Goal: Check status: Check status

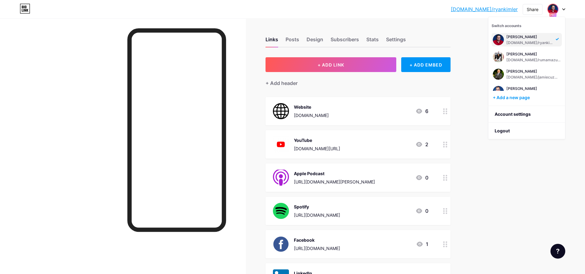
scroll to position [270, 0]
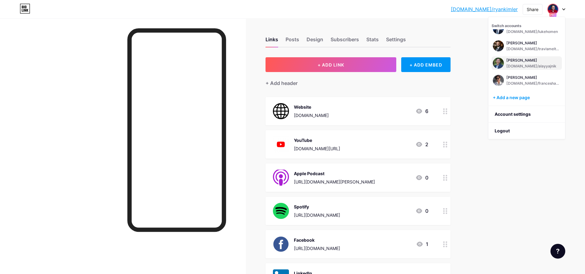
click at [511, 60] on div "[PERSON_NAME]" at bounding box center [531, 60] width 50 height 5
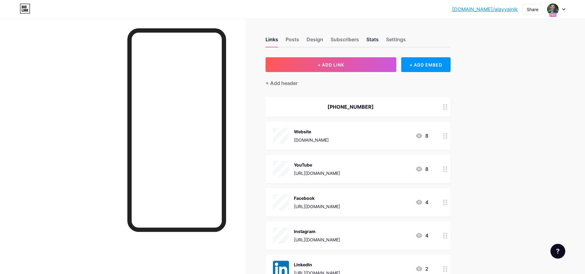
click at [377, 38] on div "Stats" at bounding box center [372, 41] width 12 height 11
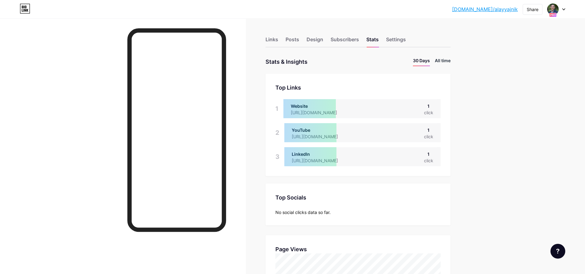
scroll to position [274, 585]
click at [450, 58] on li "All time" at bounding box center [443, 61] width 16 height 9
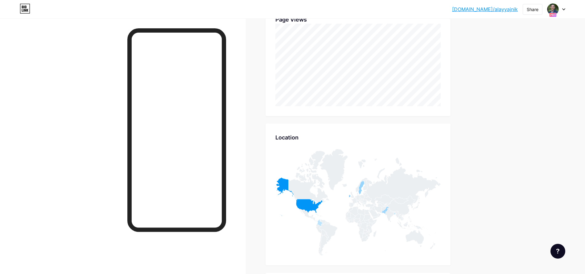
scroll to position [350, 0]
